Goal: Browse casually: Explore the website without a specific task or goal

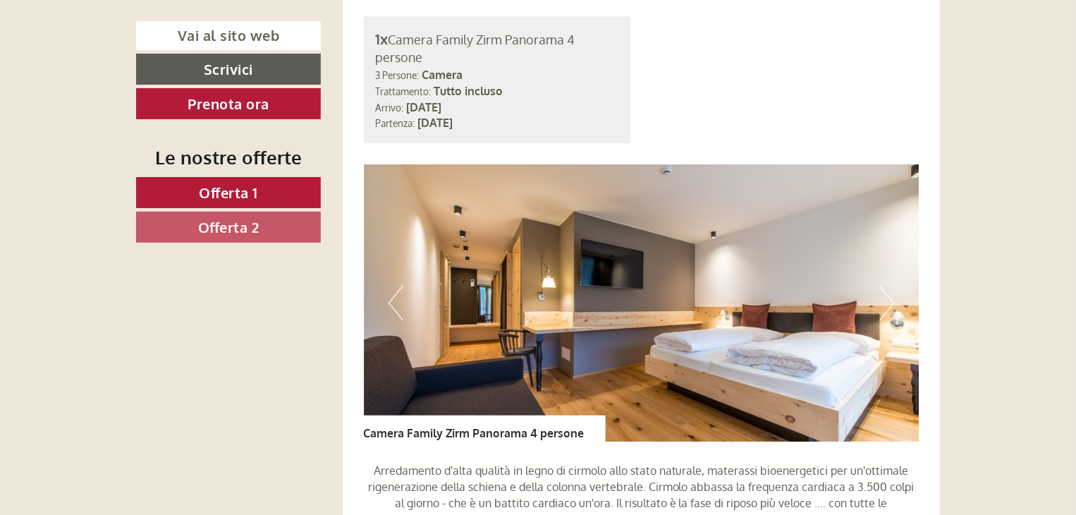
scroll to position [979, 0]
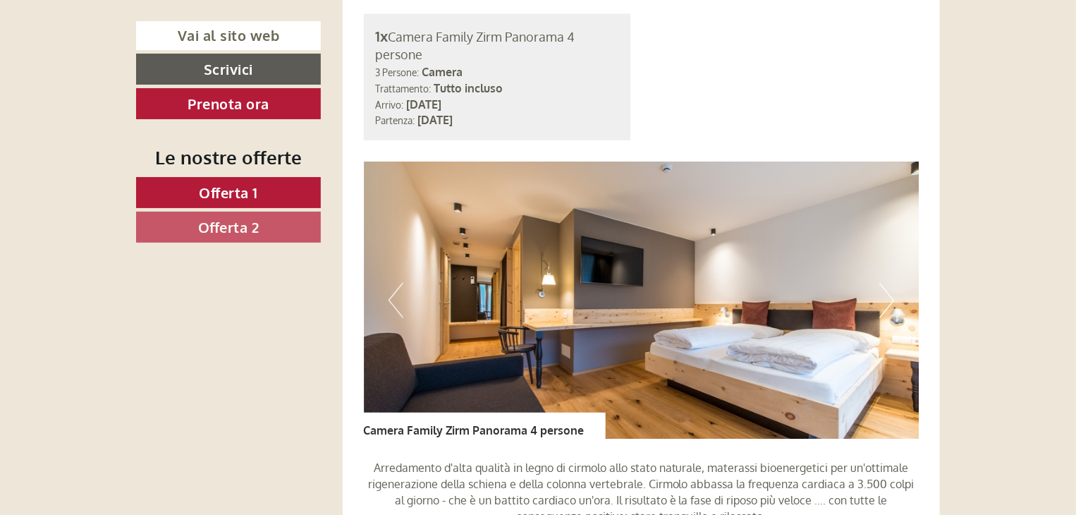
click at [887, 300] on button "Next" at bounding box center [886, 300] width 15 height 35
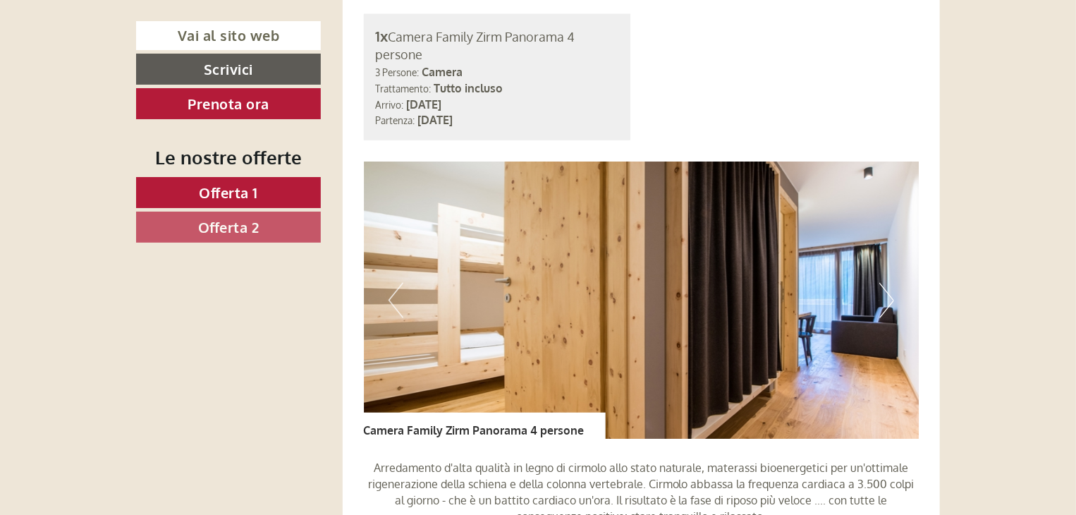
click at [887, 298] on button "Next" at bounding box center [886, 300] width 15 height 35
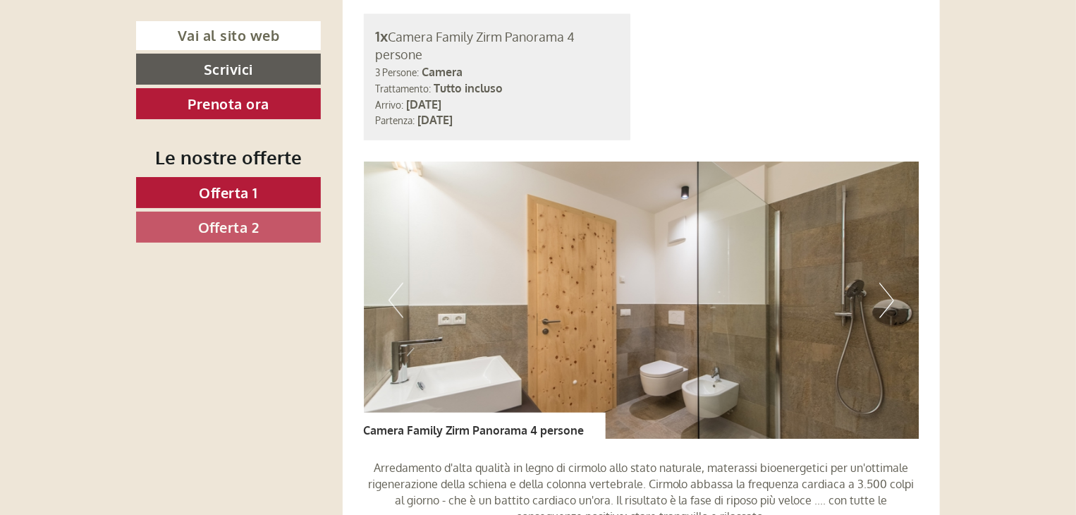
click at [888, 298] on button "Next" at bounding box center [886, 300] width 15 height 35
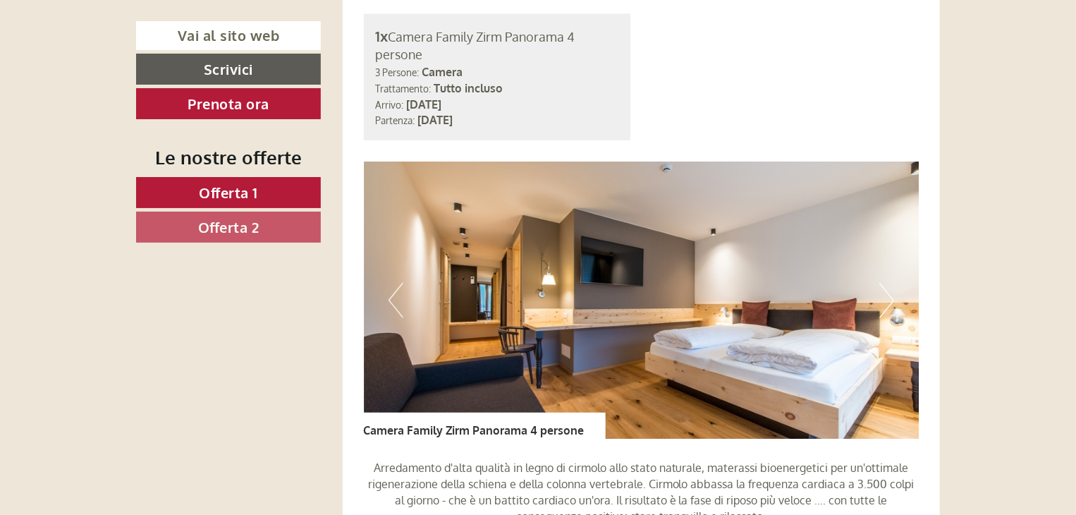
click at [887, 297] on button "Next" at bounding box center [886, 300] width 15 height 35
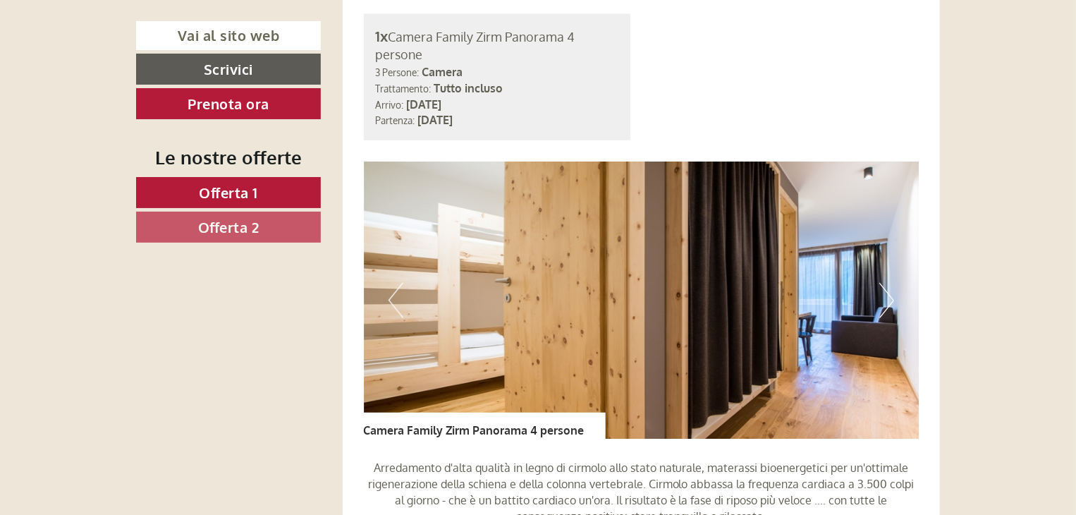
click at [887, 297] on button "Next" at bounding box center [886, 300] width 15 height 35
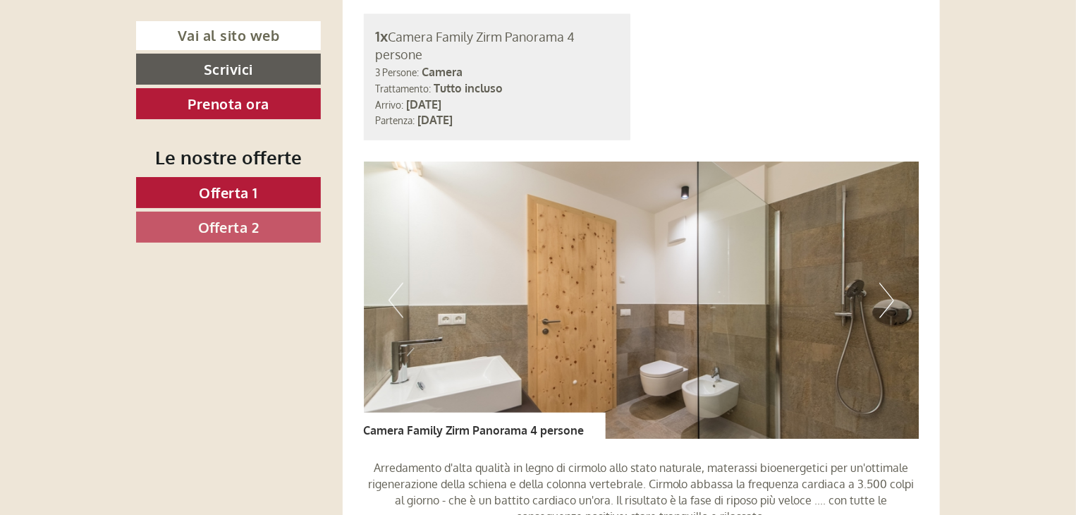
click at [887, 297] on button "Next" at bounding box center [886, 300] width 15 height 35
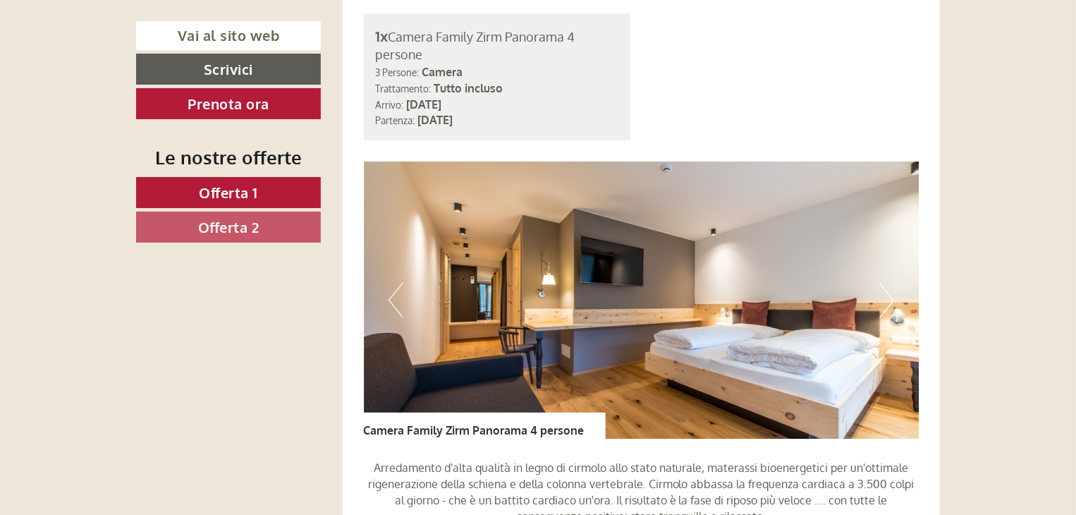
click at [887, 297] on button "Next" at bounding box center [886, 300] width 15 height 35
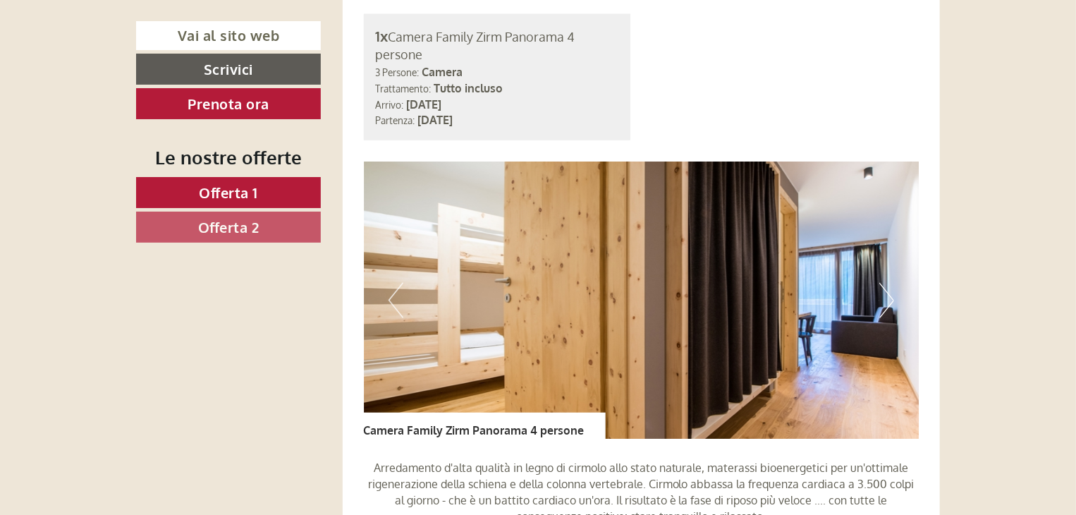
click at [887, 297] on button "Next" at bounding box center [886, 300] width 15 height 35
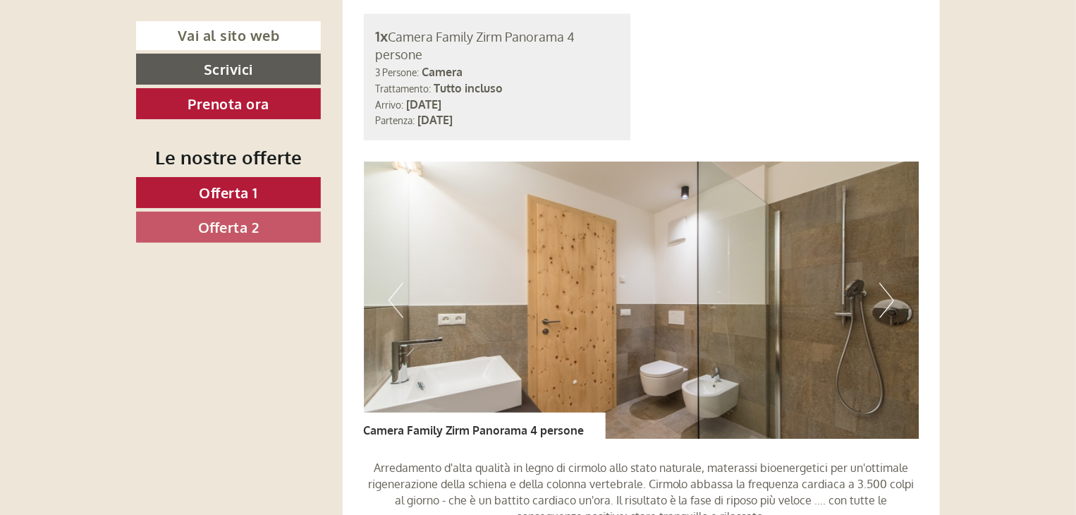
click at [886, 297] on button "Next" at bounding box center [886, 300] width 15 height 35
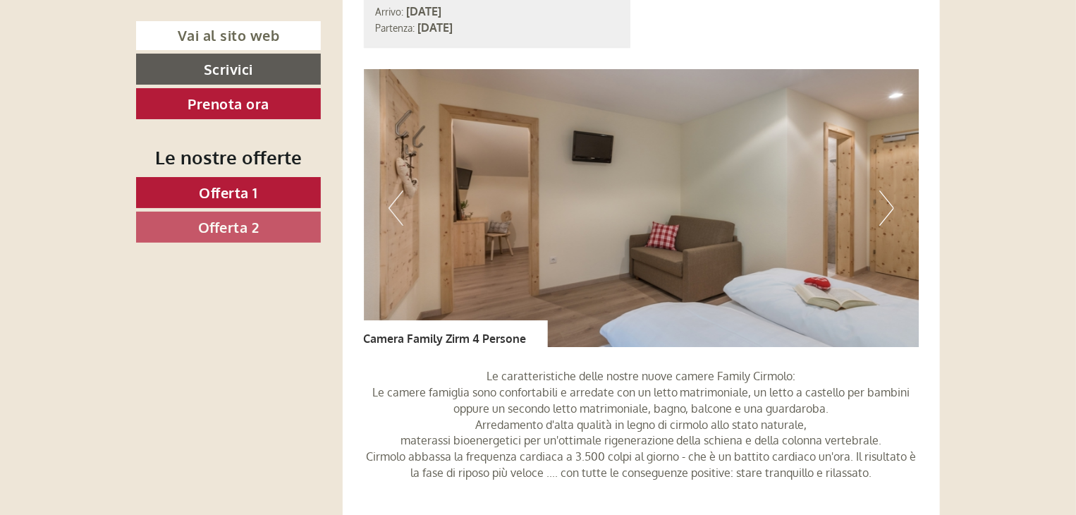
scroll to position [2239, 0]
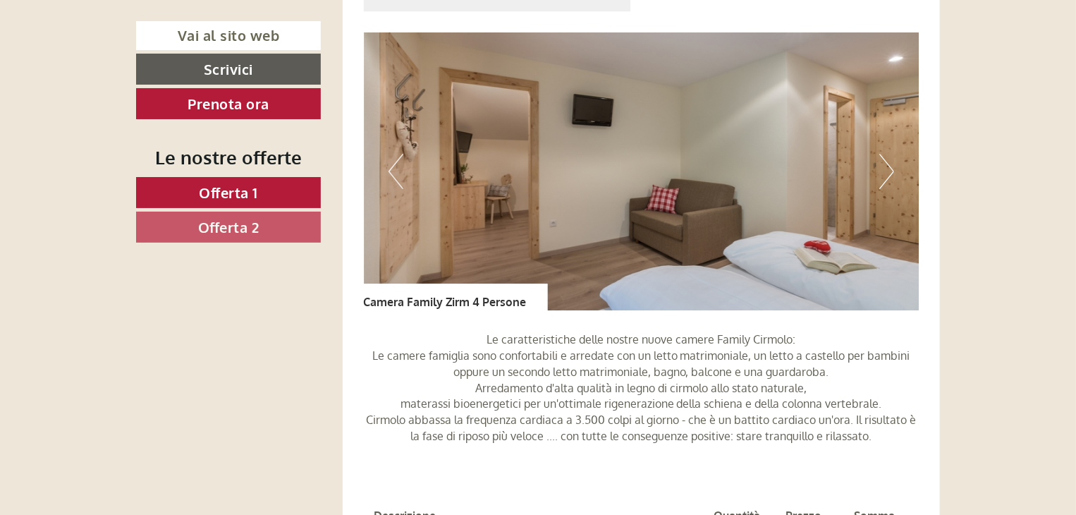
click at [891, 171] on button "Next" at bounding box center [886, 171] width 15 height 35
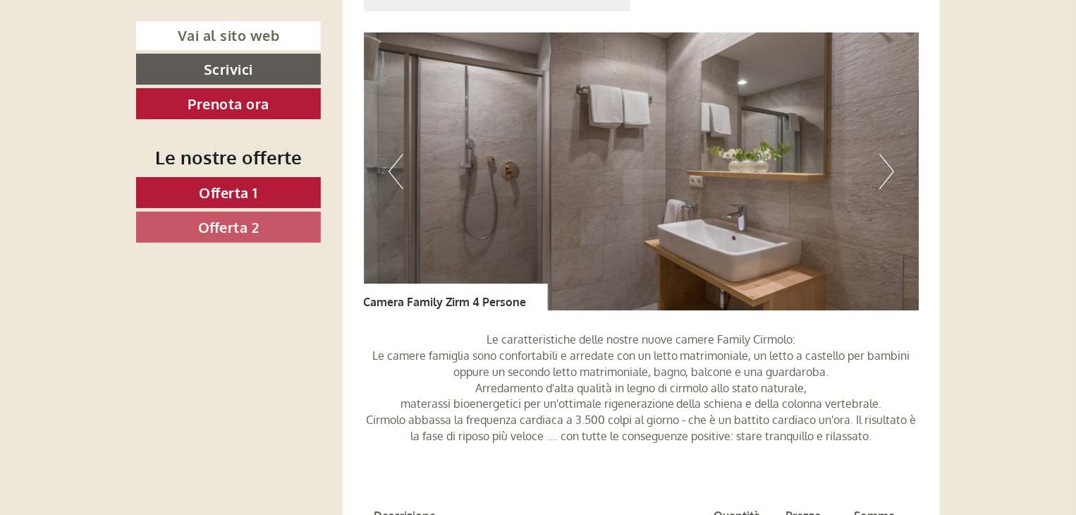
click at [891, 171] on button "Next" at bounding box center [886, 171] width 15 height 35
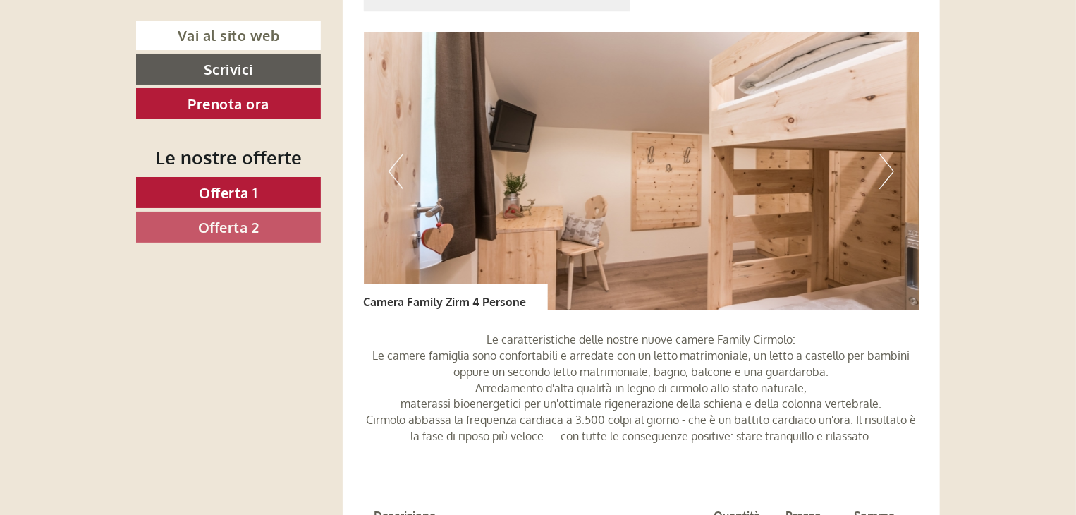
click at [891, 171] on button "Next" at bounding box center [886, 171] width 15 height 35
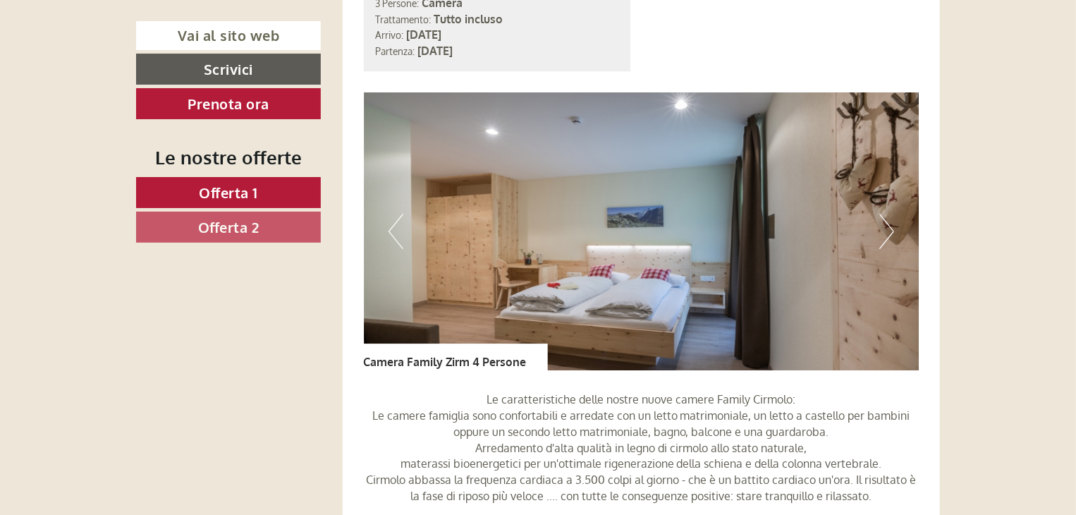
scroll to position [2177, 0]
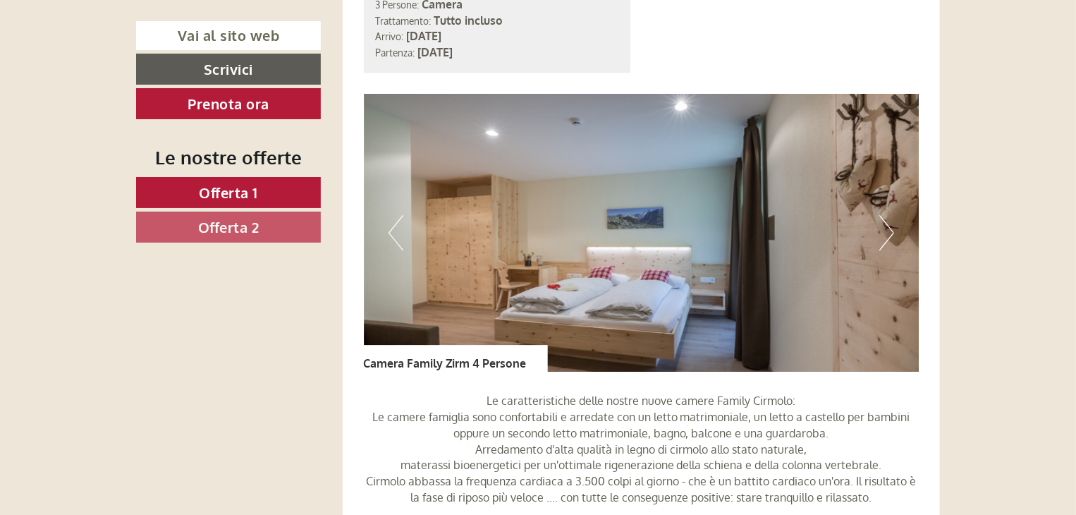
click at [886, 237] on button "Next" at bounding box center [886, 232] width 15 height 35
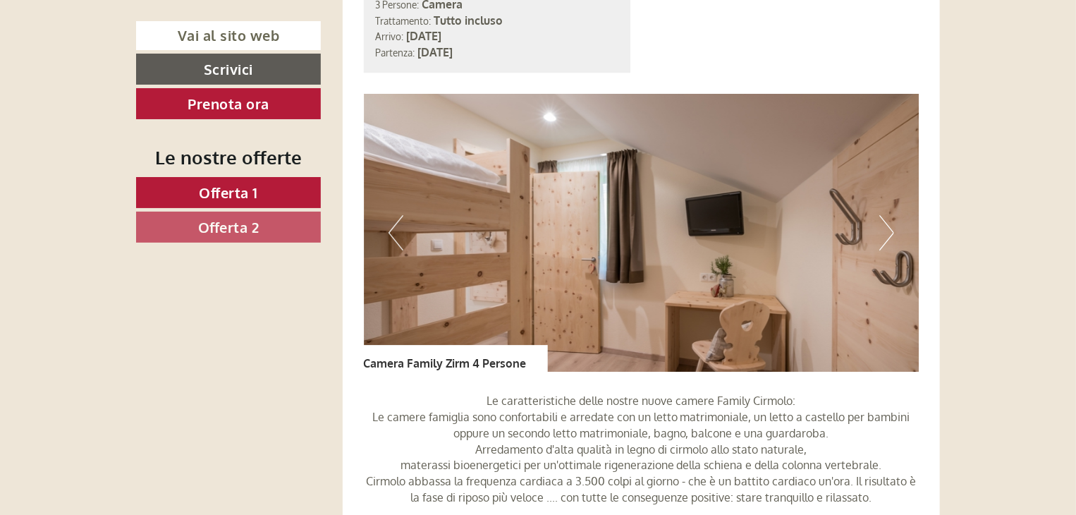
click at [886, 238] on button "Next" at bounding box center [886, 232] width 15 height 35
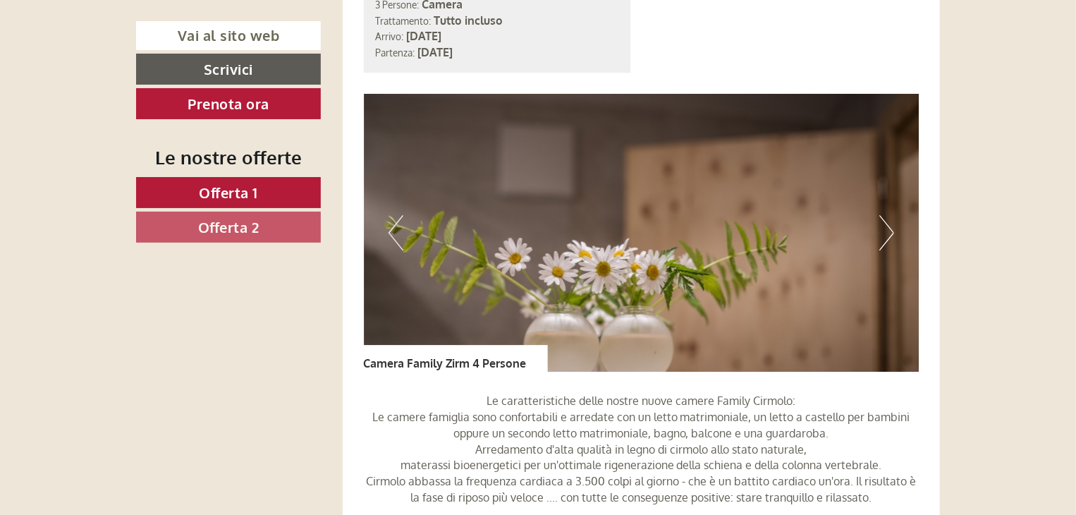
click at [886, 238] on button "Next" at bounding box center [886, 232] width 15 height 35
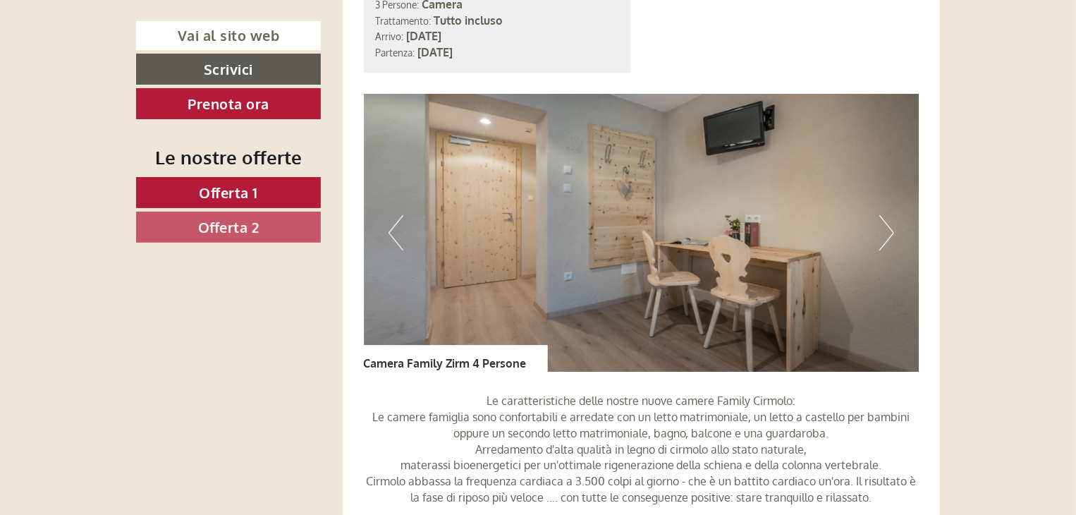
click at [886, 238] on button "Next" at bounding box center [886, 232] width 15 height 35
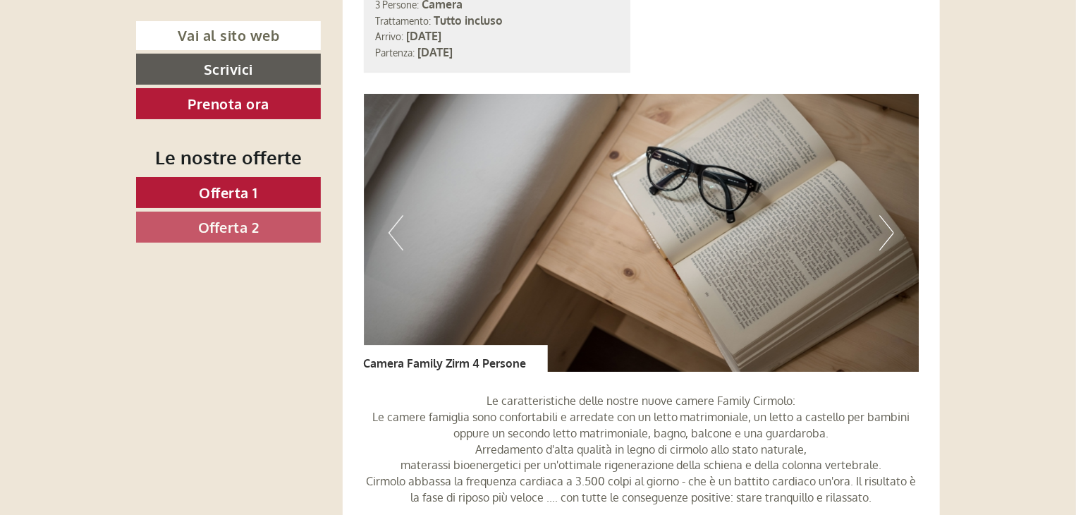
click at [886, 238] on button "Next" at bounding box center [886, 232] width 15 height 35
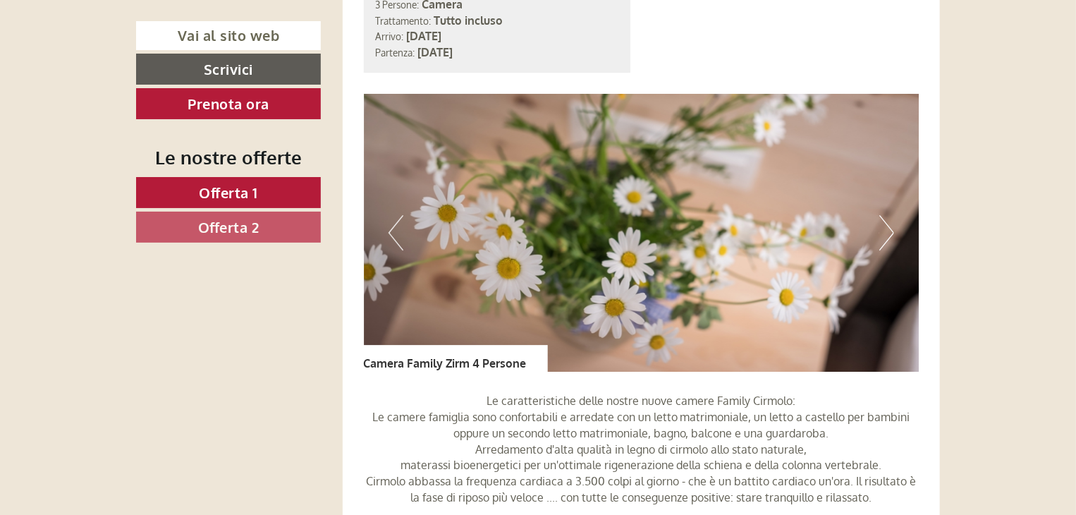
click at [886, 238] on button "Next" at bounding box center [886, 232] width 15 height 35
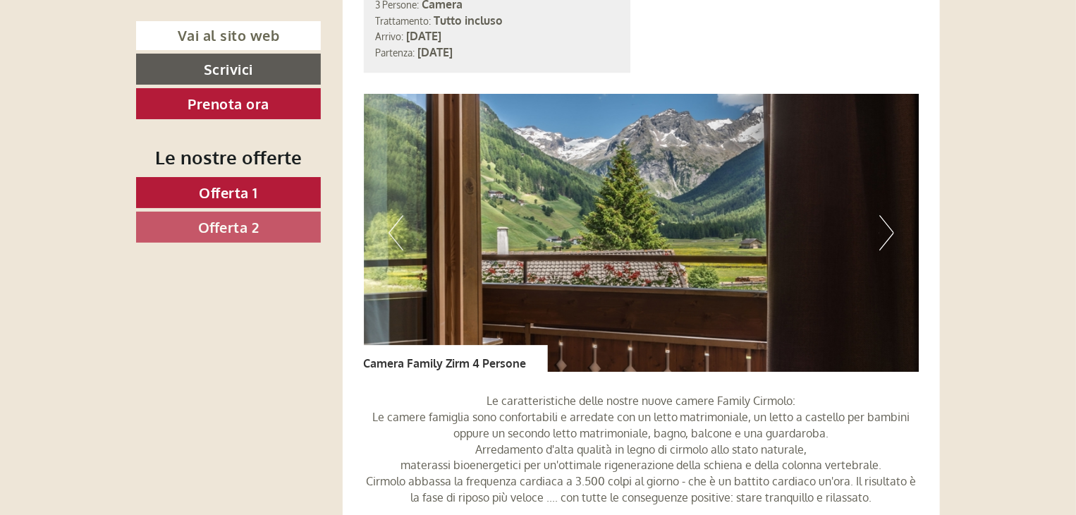
click at [886, 238] on button "Next" at bounding box center [886, 232] width 15 height 35
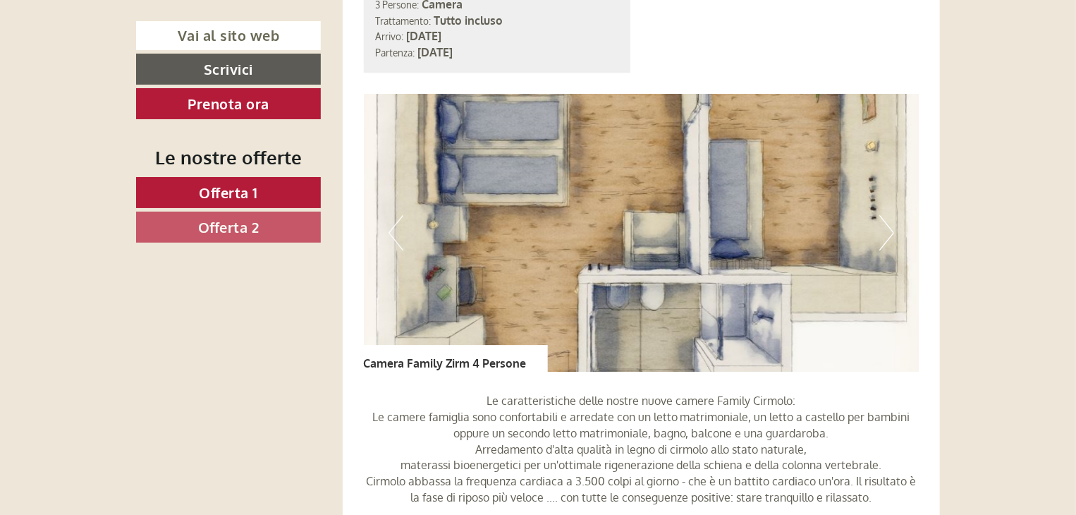
click at [886, 238] on button "Next" at bounding box center [886, 232] width 15 height 35
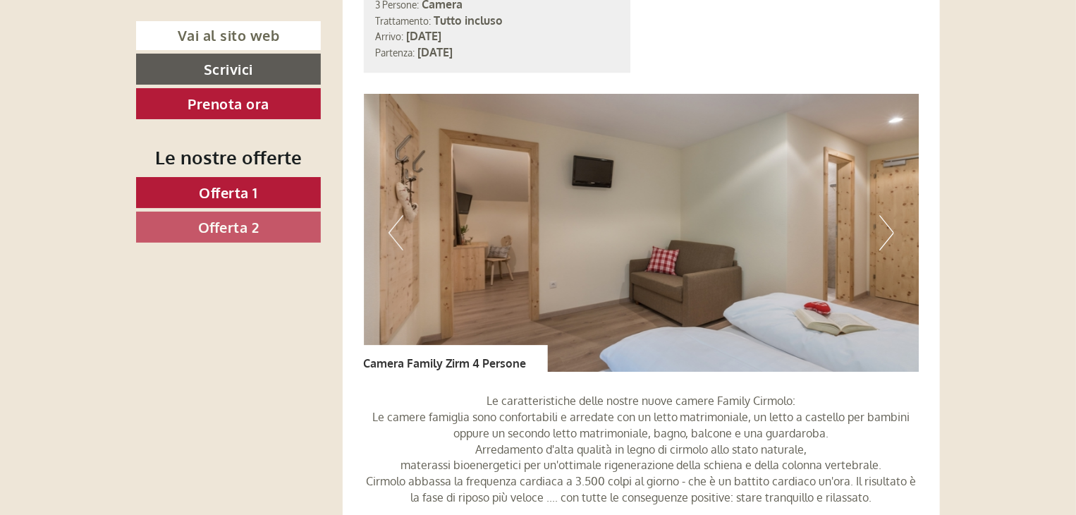
click at [886, 238] on button "Next" at bounding box center [886, 232] width 15 height 35
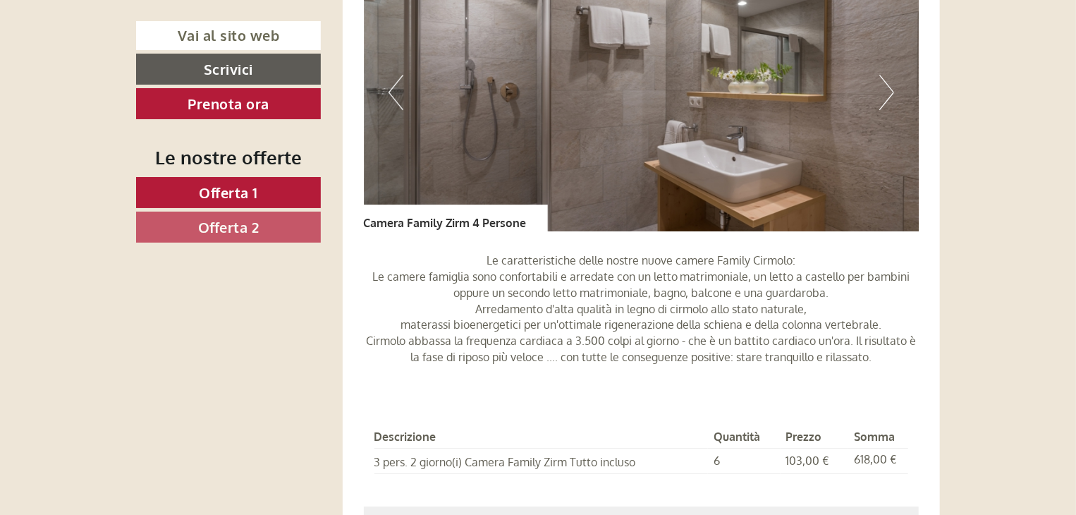
scroll to position [2320, 0]
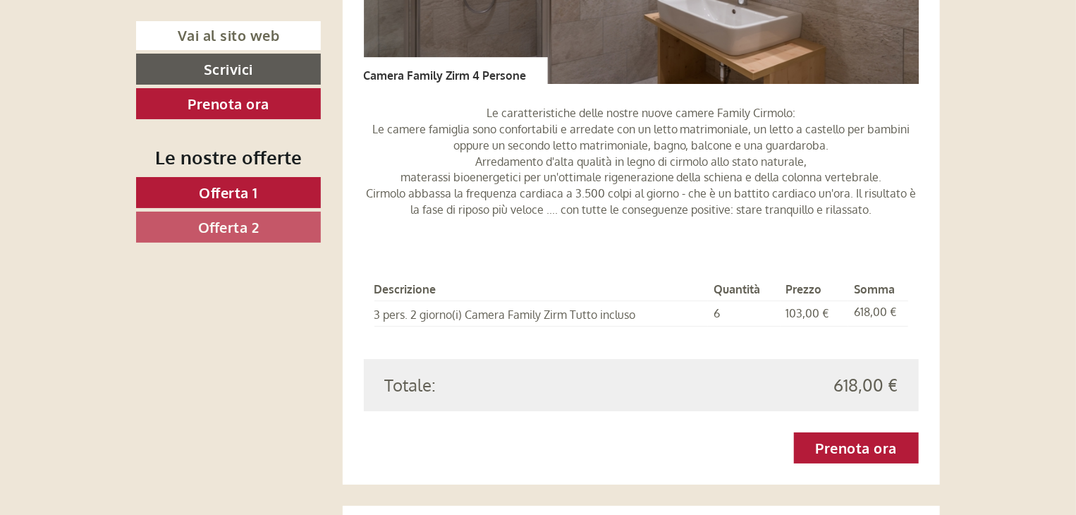
click at [886, 226] on div "Le caratteristiche delle nostre nuove camere Family Cirmolo: Le camere famiglia…" at bounding box center [642, 165] width 556 height 162
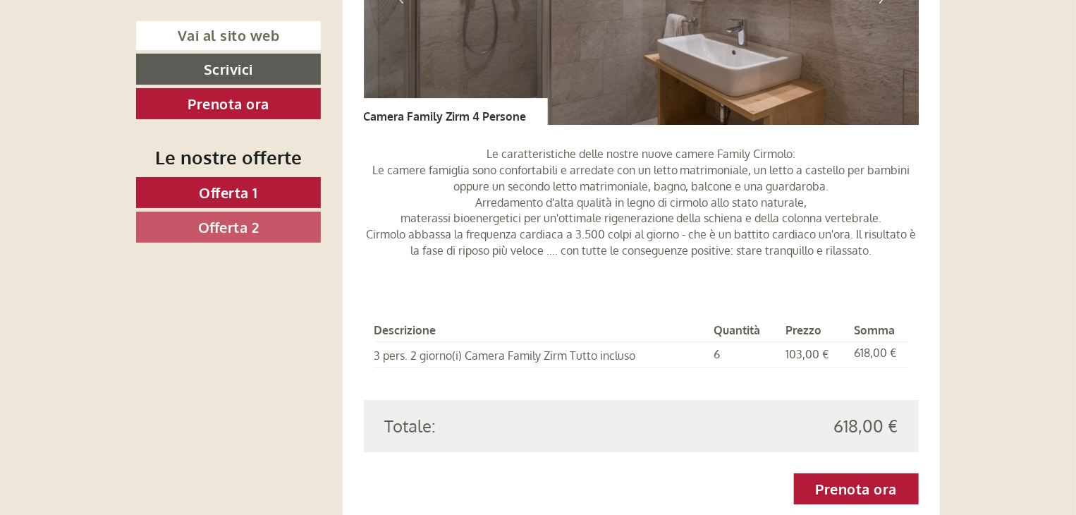
scroll to position [2423, 0]
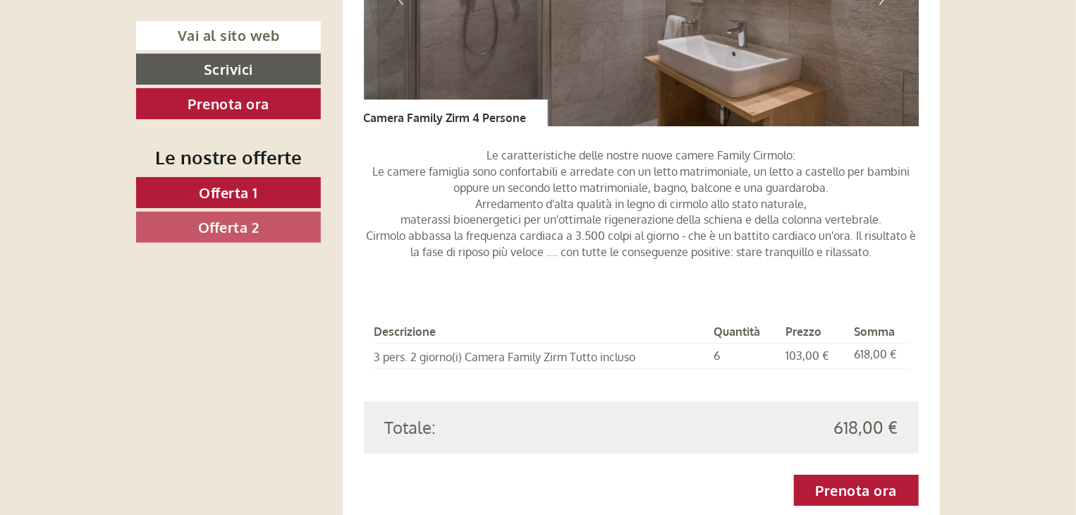
click at [626, 259] on div "Le caratteristiche delle nostre nuove camere Family Cirmolo: Le camere famiglia…" at bounding box center [642, 207] width 556 height 162
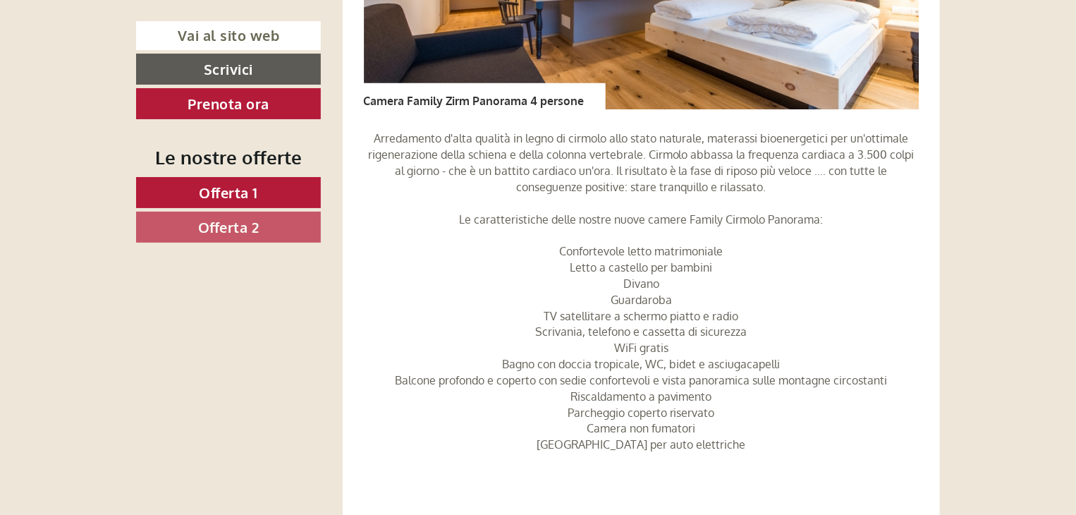
scroll to position [840, 0]
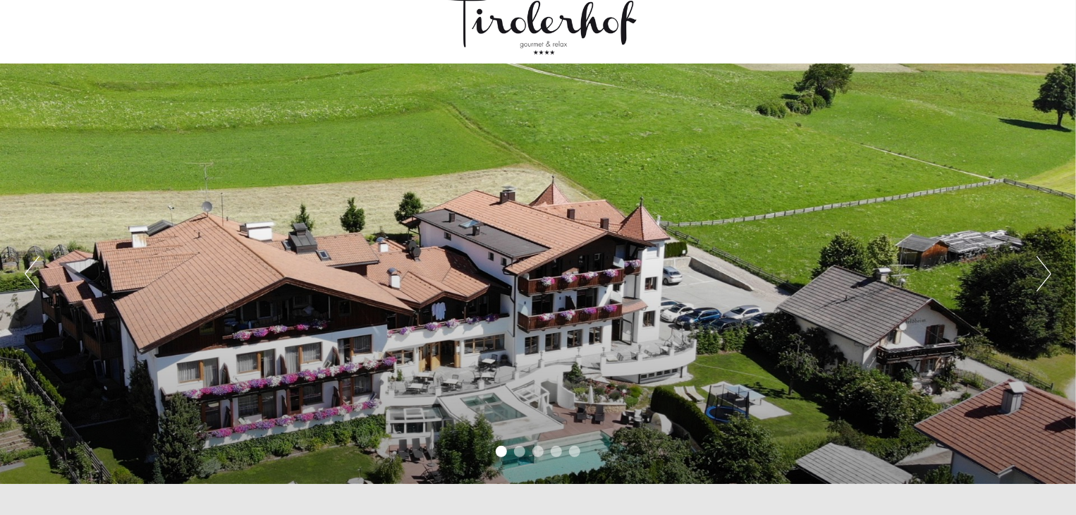
click at [649, 367] on div "Previous Next 1 2 3 4 5" at bounding box center [538, 273] width 1076 height 420
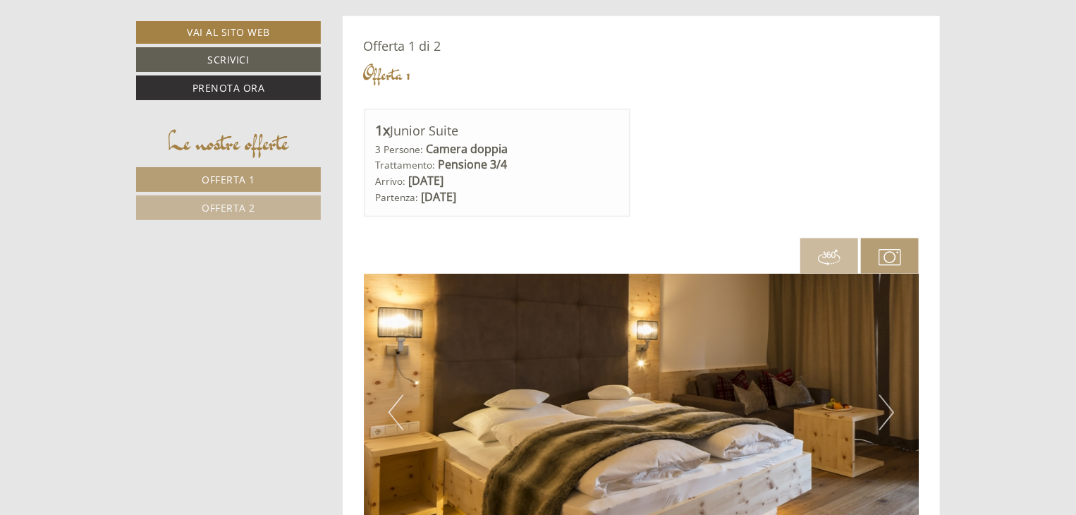
scroll to position [894, 0]
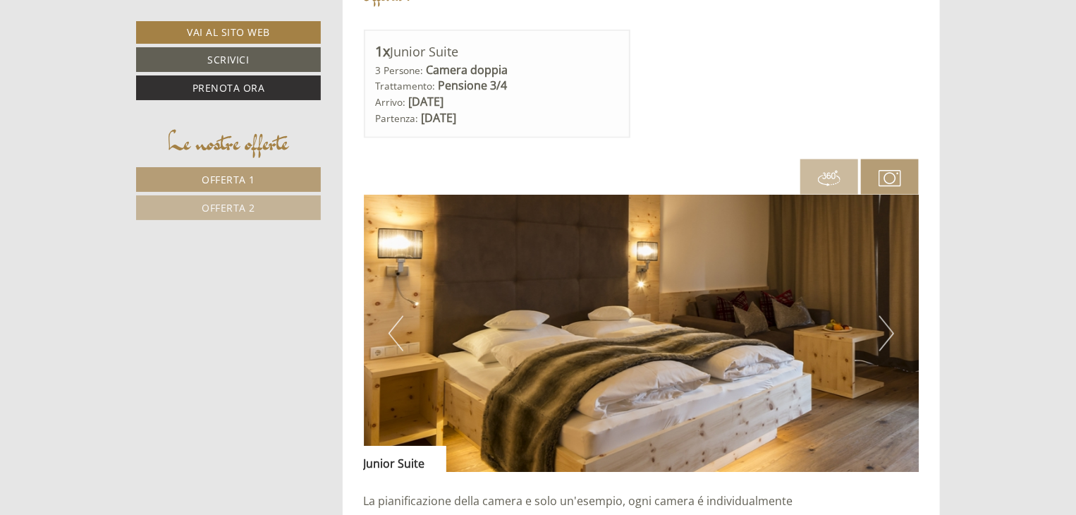
click at [891, 325] on button "Next" at bounding box center [886, 333] width 15 height 35
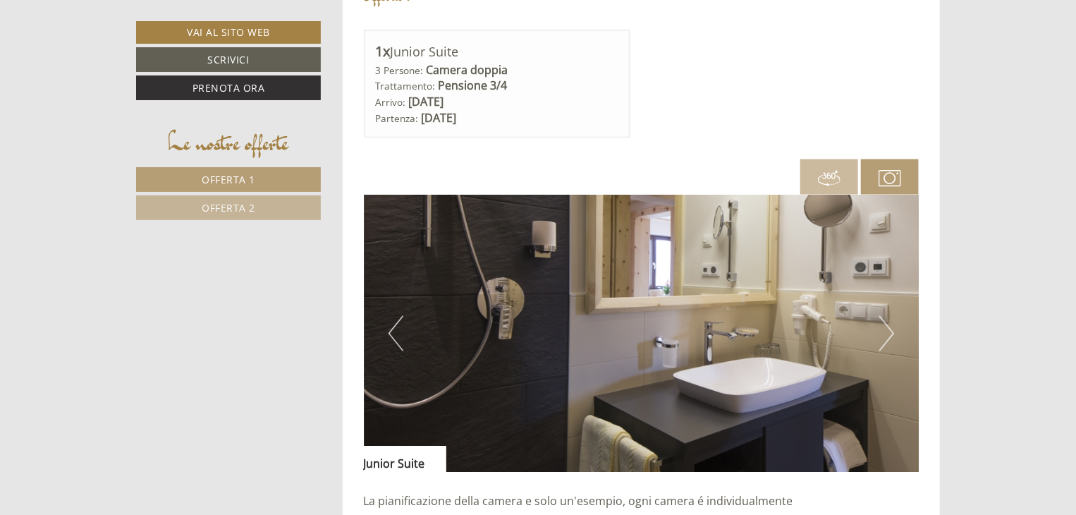
click at [891, 325] on button "Next" at bounding box center [886, 333] width 15 height 35
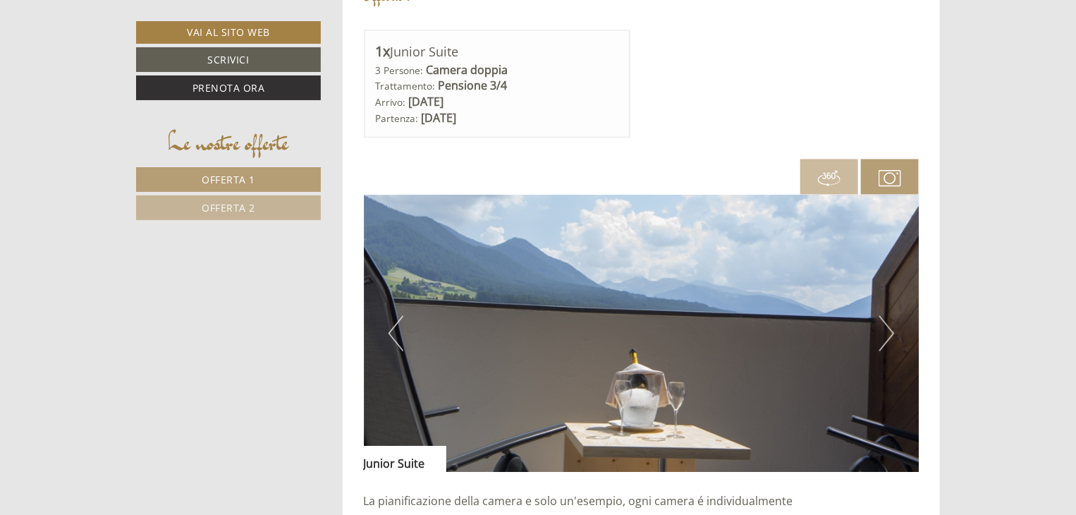
click at [891, 325] on button "Next" at bounding box center [886, 333] width 15 height 35
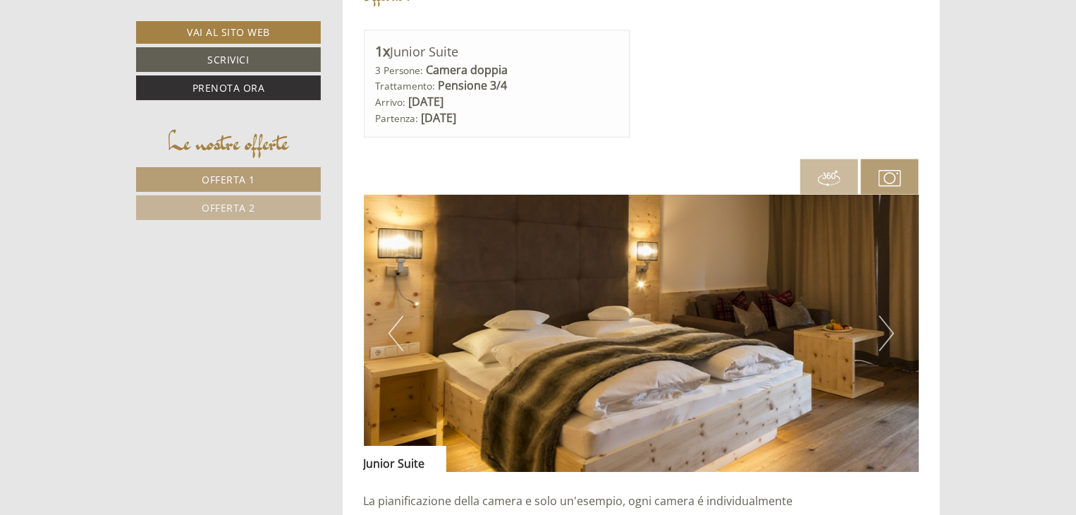
click at [891, 325] on button "Next" at bounding box center [886, 333] width 15 height 35
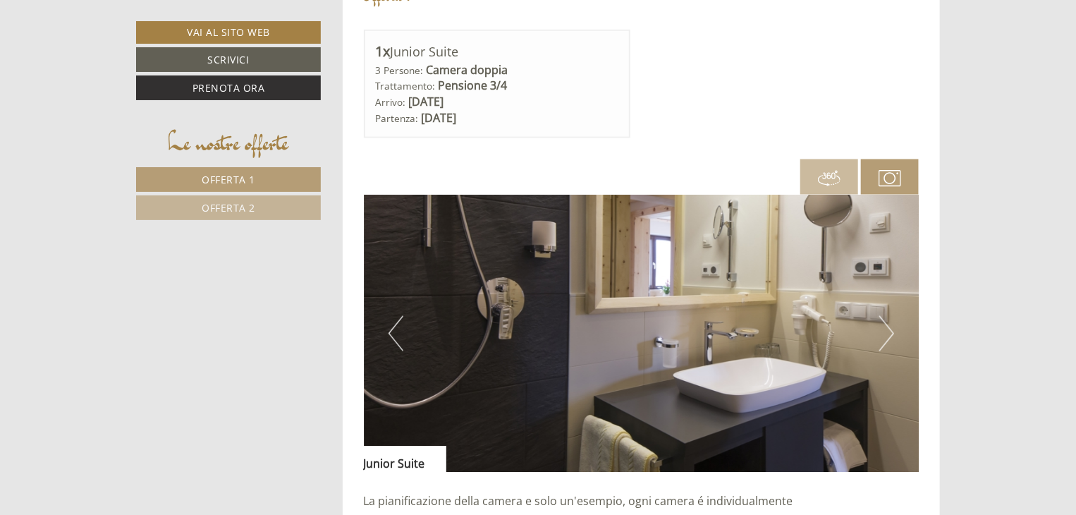
click at [891, 325] on button "Next" at bounding box center [886, 333] width 15 height 35
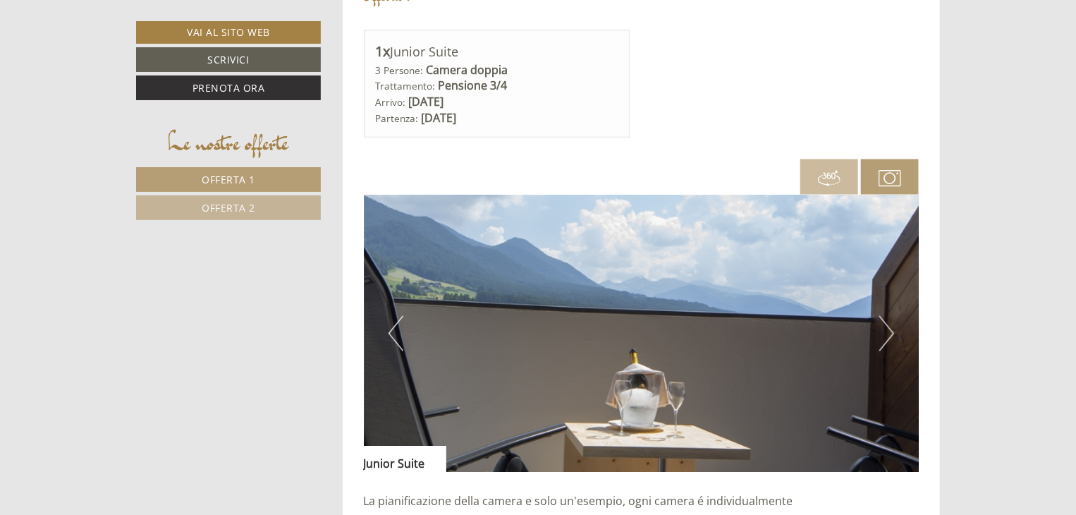
click at [891, 325] on button "Next" at bounding box center [886, 333] width 15 height 35
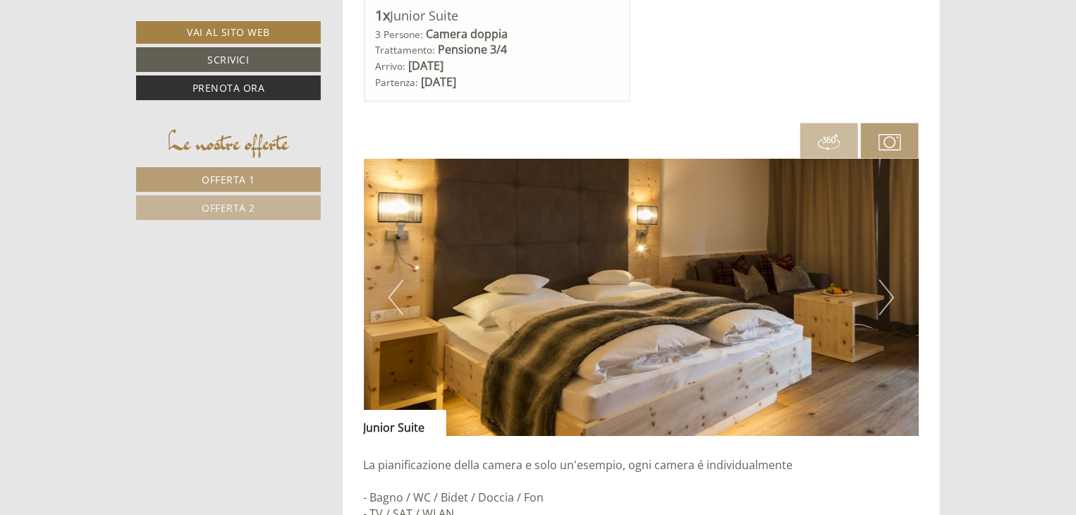
scroll to position [934, 0]
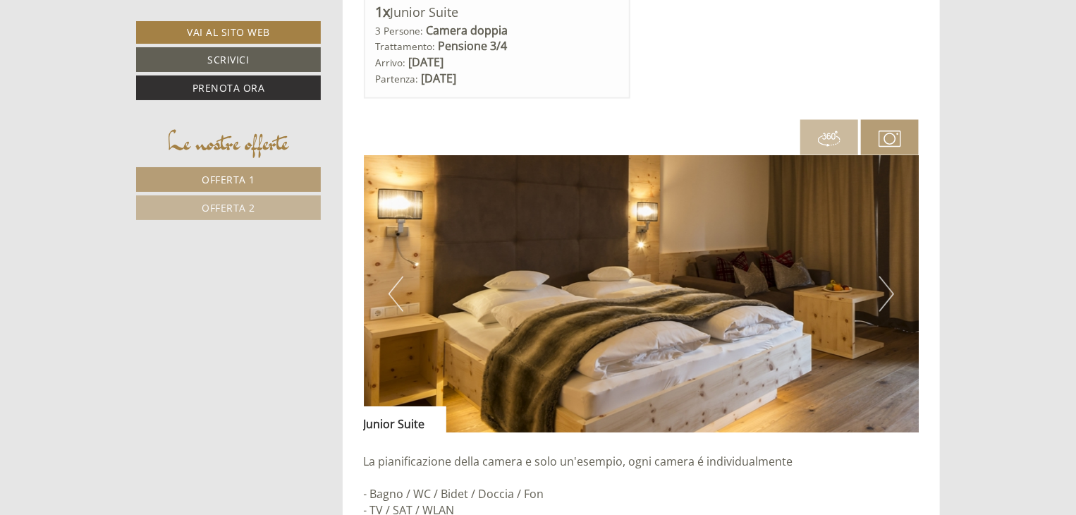
click at [894, 284] on button "Next" at bounding box center [886, 293] width 15 height 35
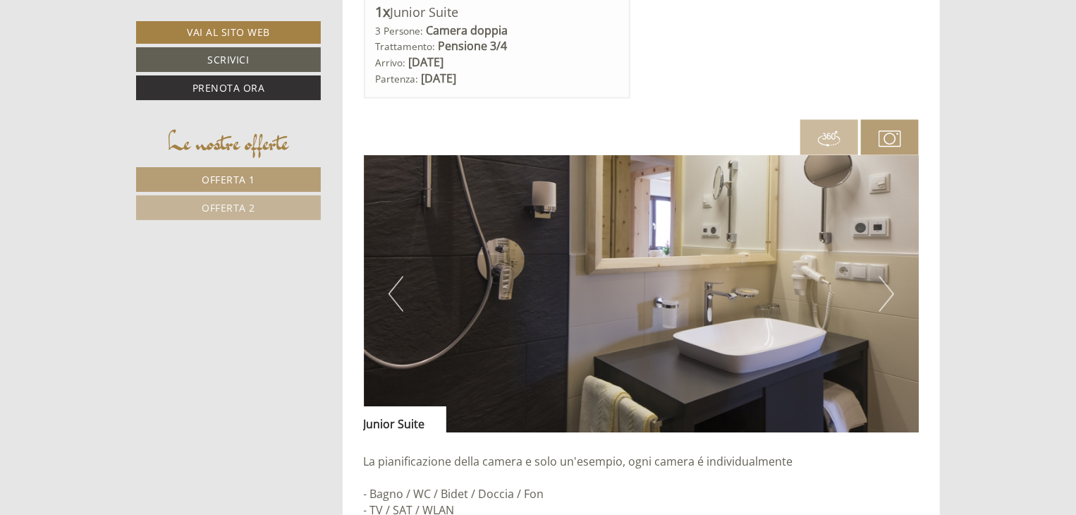
click at [894, 284] on button "Next" at bounding box center [886, 293] width 15 height 35
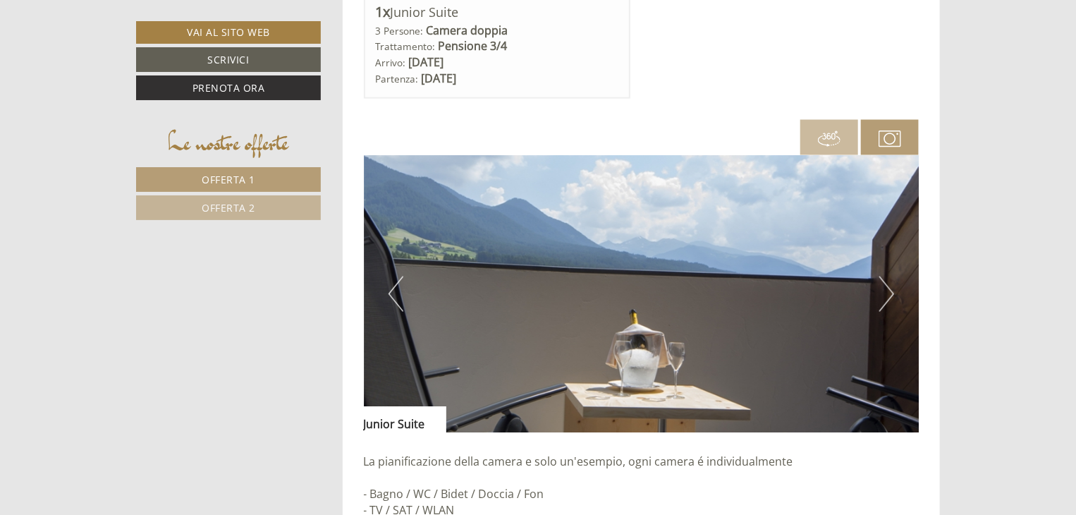
click at [894, 284] on button "Next" at bounding box center [886, 293] width 15 height 35
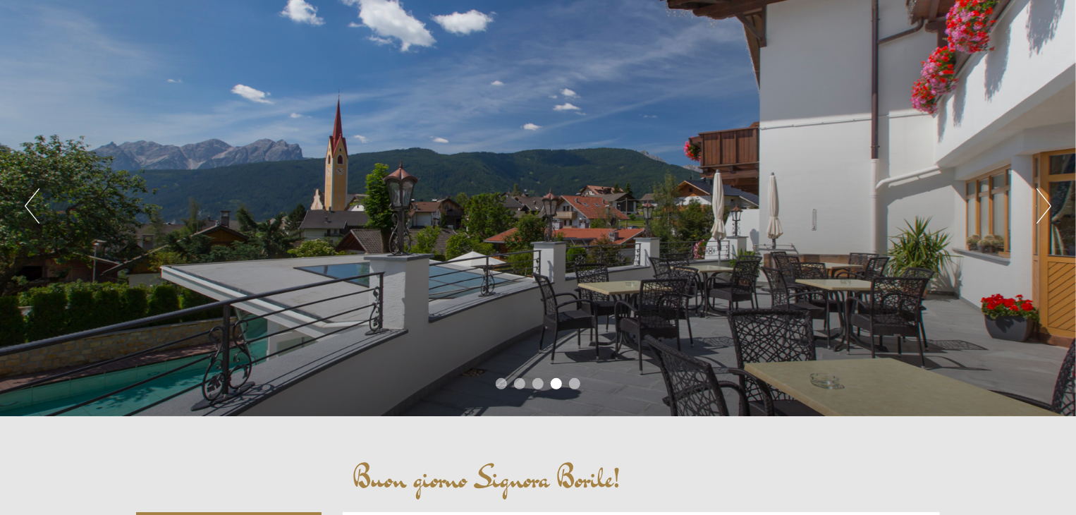
scroll to position [0, 0]
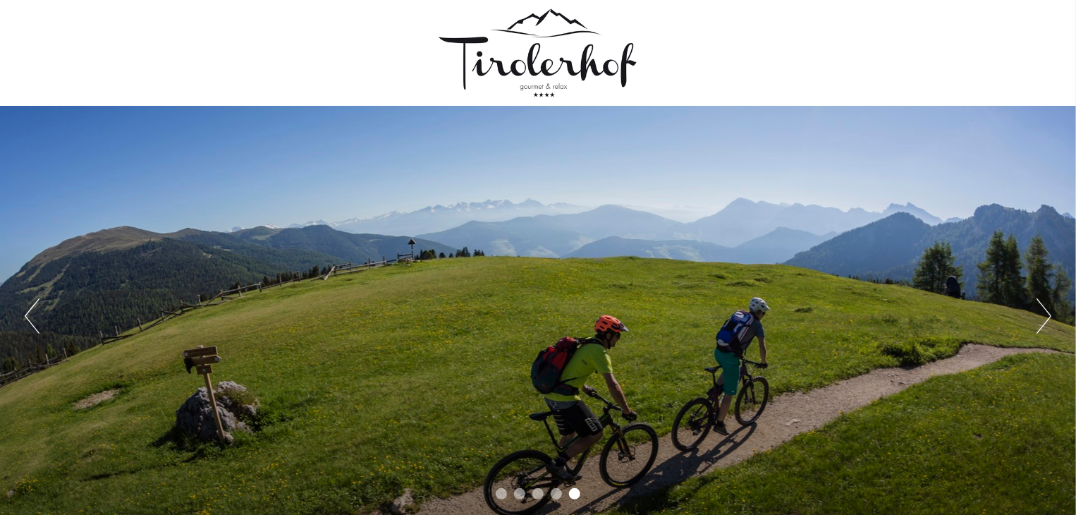
click at [1043, 307] on button "Next" at bounding box center [1044, 315] width 15 height 35
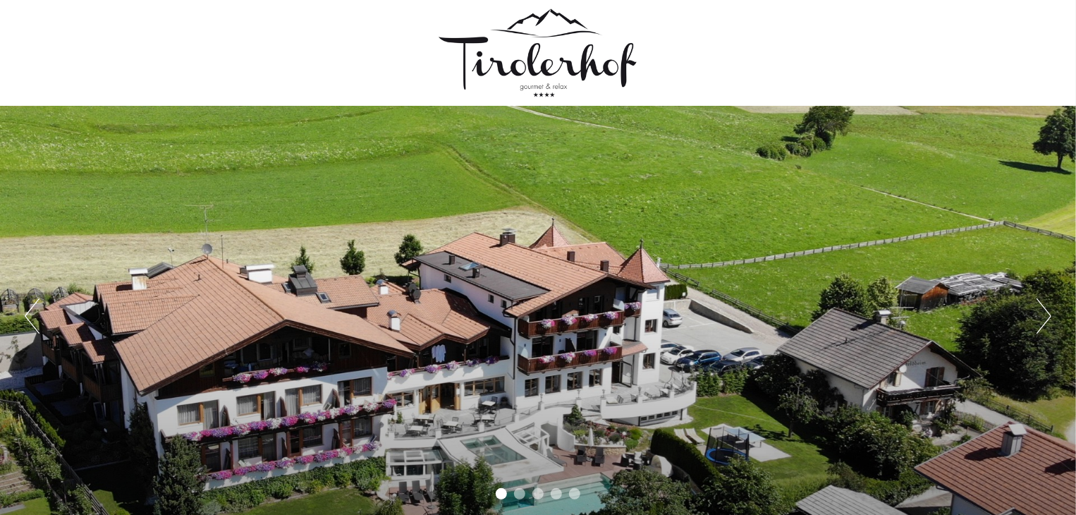
click at [1043, 307] on button "Next" at bounding box center [1044, 315] width 15 height 35
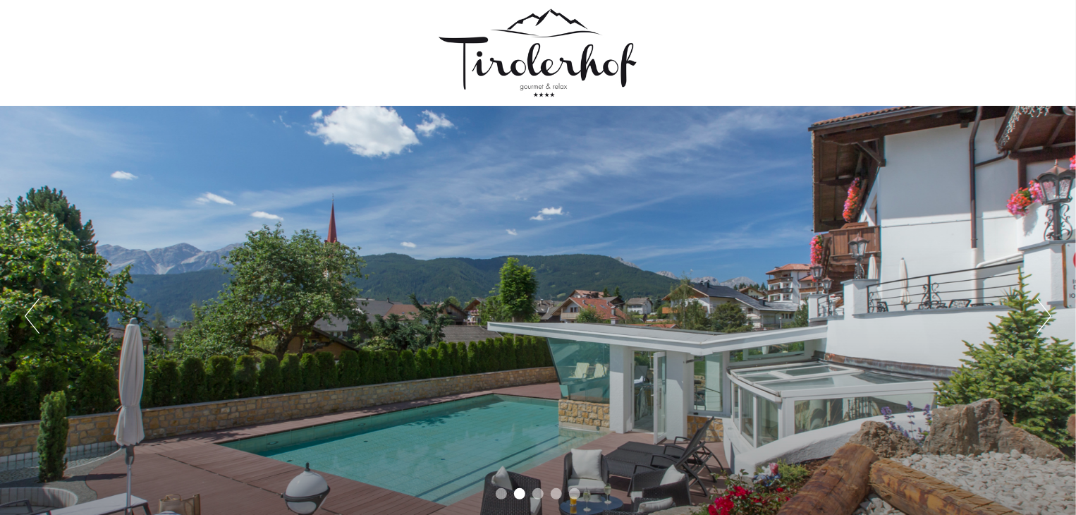
click at [1043, 307] on button "Next" at bounding box center [1044, 315] width 15 height 35
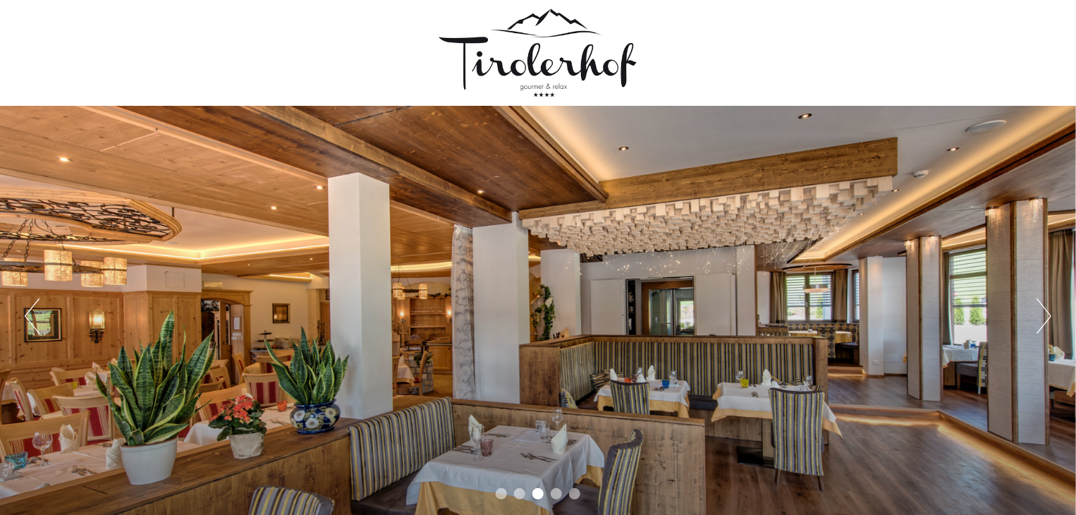
click at [1043, 307] on button "Next" at bounding box center [1044, 315] width 15 height 35
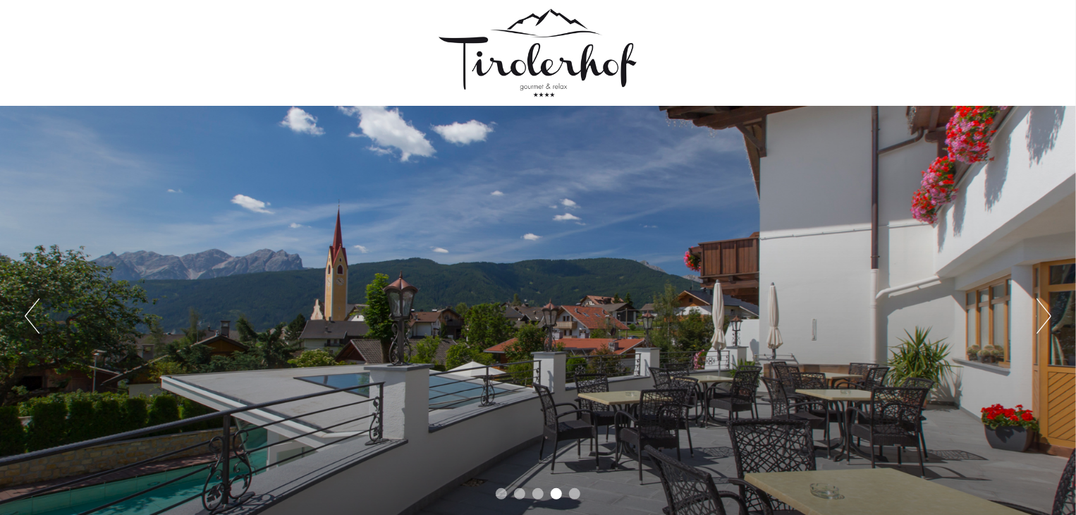
click at [1043, 307] on button "Next" at bounding box center [1044, 315] width 15 height 35
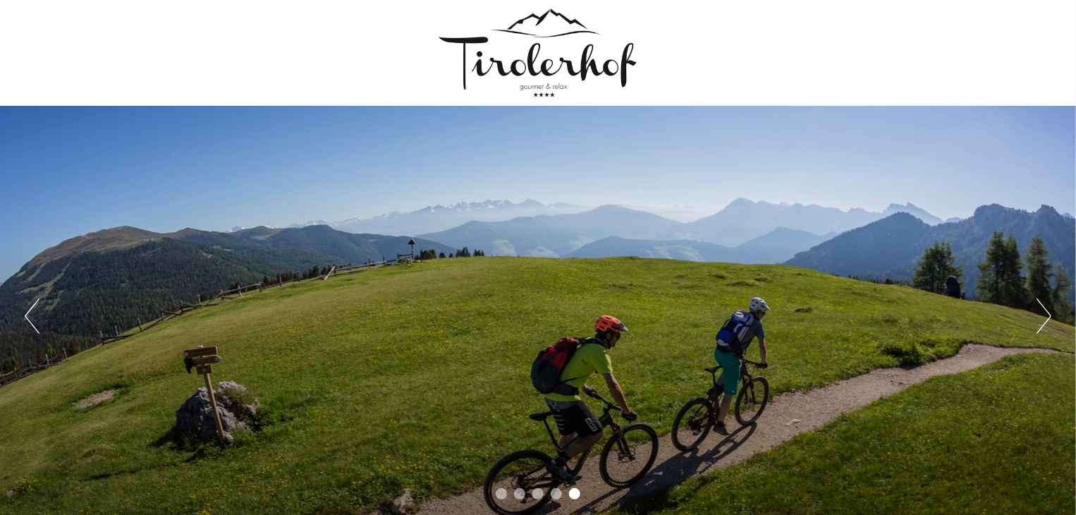
click at [1043, 307] on button "Next" at bounding box center [1044, 315] width 15 height 35
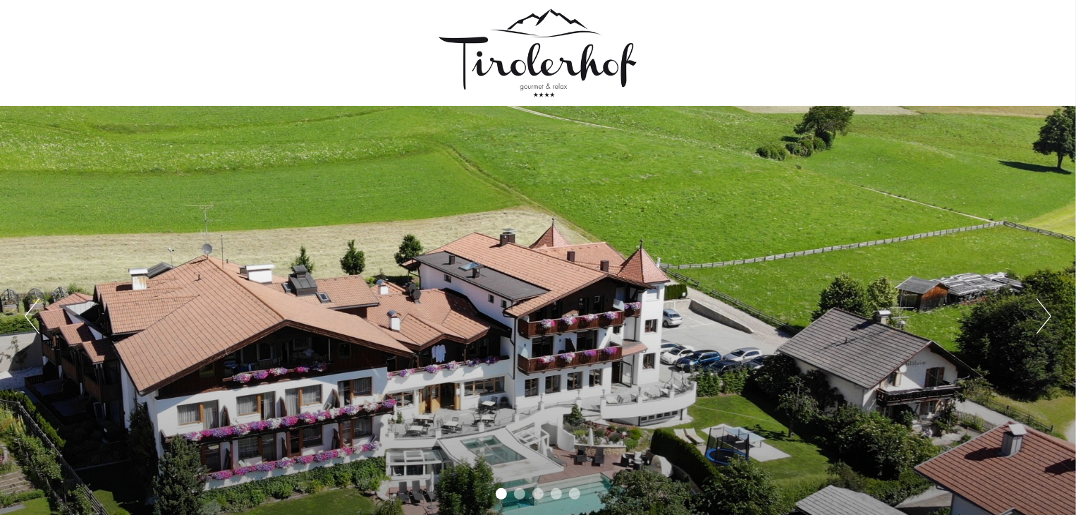
click at [1043, 307] on button "Next" at bounding box center [1044, 315] width 15 height 35
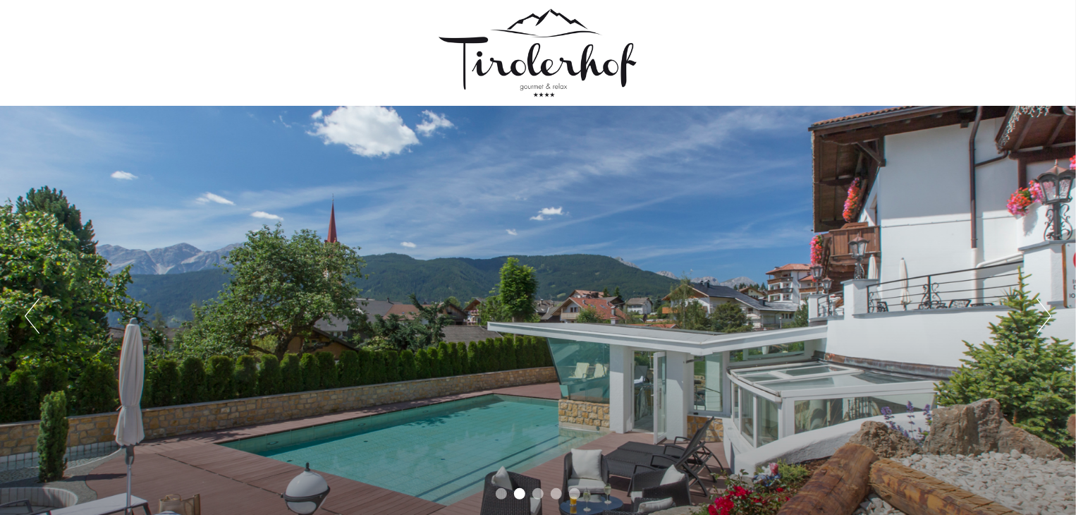
click at [1043, 307] on button "Next" at bounding box center [1044, 315] width 15 height 35
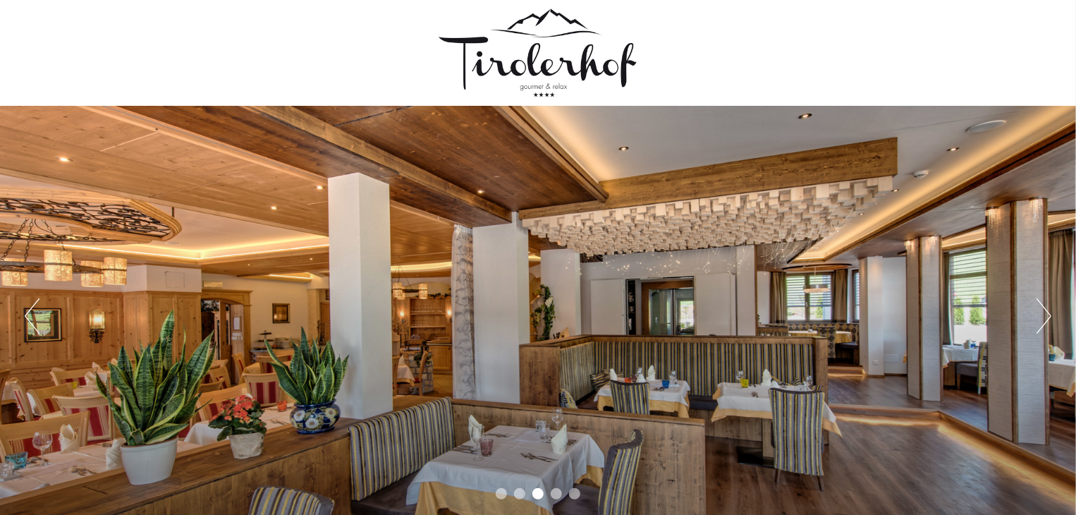
click at [1043, 307] on button "Next" at bounding box center [1044, 315] width 15 height 35
